Goal: Navigation & Orientation: Go to known website

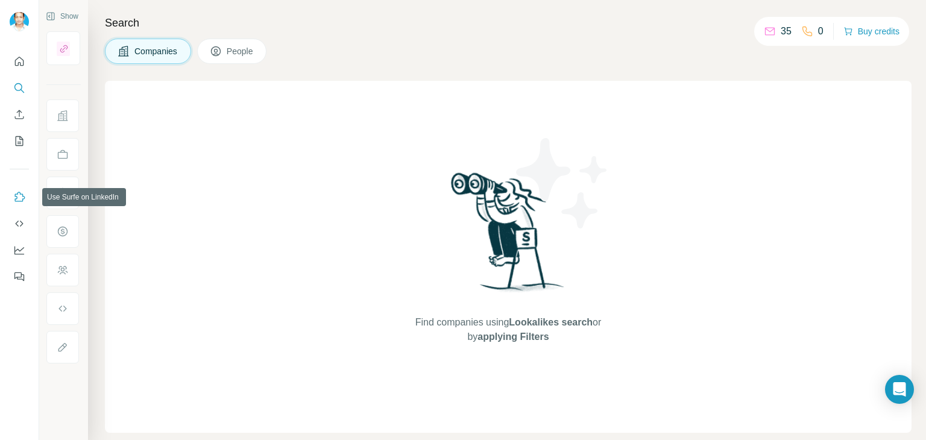
click at [19, 198] on icon "Use Surfe on LinkedIn" at bounding box center [19, 197] width 12 height 12
